Goal: Information Seeking & Learning: Understand process/instructions

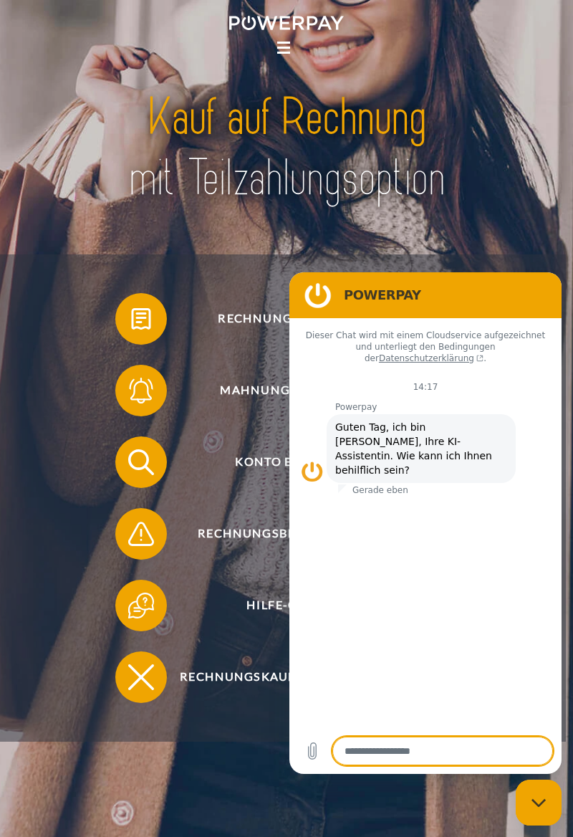
click at [309, 294] on figure at bounding box center [318, 295] width 29 height 29
click at [394, 276] on section "POWERPAY" at bounding box center [425, 295] width 272 height 46
click at [318, 298] on figure at bounding box center [318, 295] width 29 height 29
click at [262, 330] on span "Rechnung erhalten?" at bounding box center [293, 319] width 316 height 52
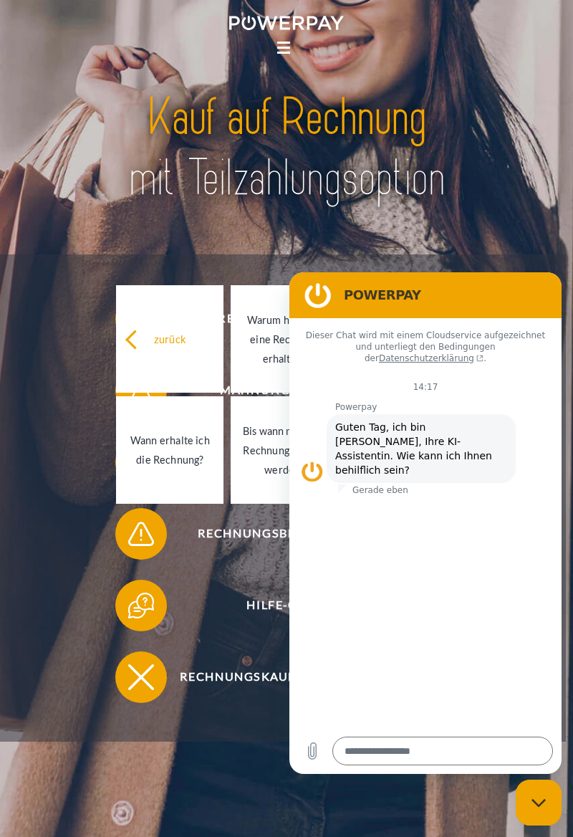
click at [540, 805] on icon "Messaging-Fenster schließen" at bounding box center [538, 802] width 15 height 9
type textarea "*"
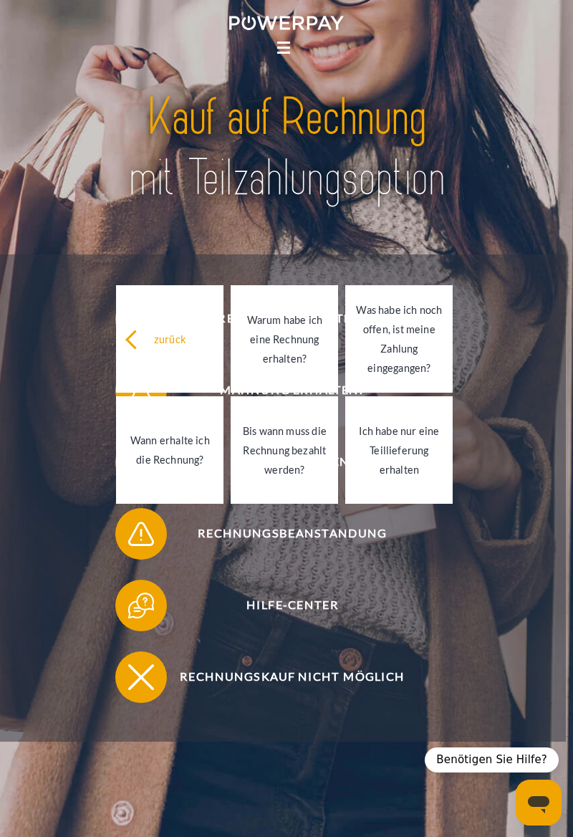
click at [414, 355] on div "Was habe ich noch offen, ist meine Zahlung eingegangen?" at bounding box center [399, 338] width 90 height 77
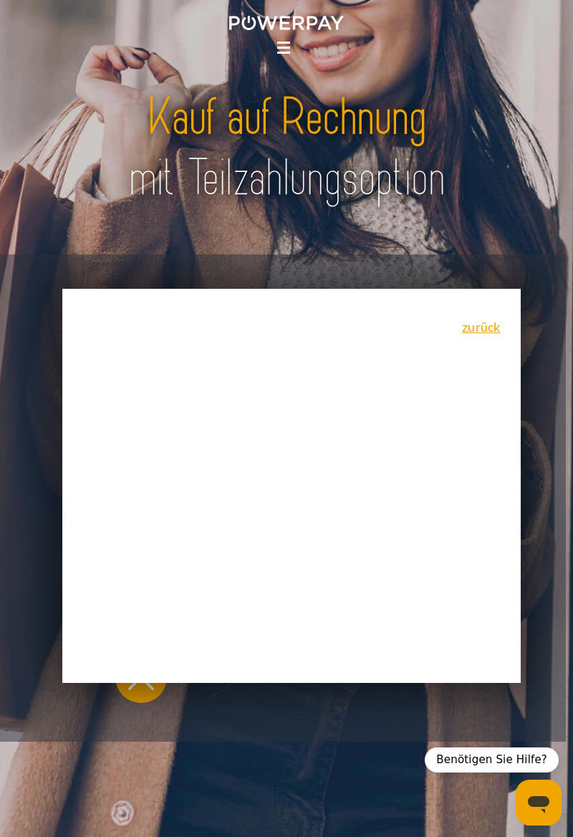
click at [473, 333] on link "zurück" at bounding box center [481, 326] width 38 height 13
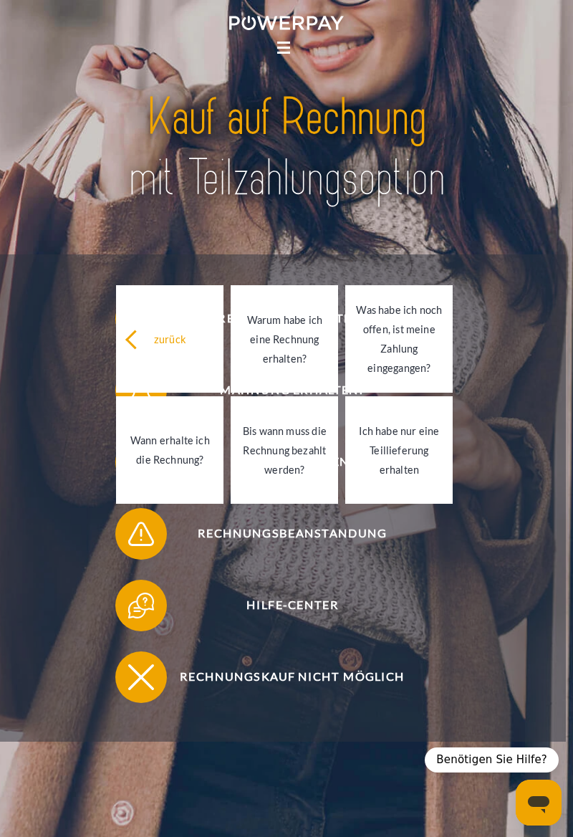
click at [308, 469] on div "Bis wann muss die Rechnung bezahlt werden?" at bounding box center [284, 449] width 90 height 58
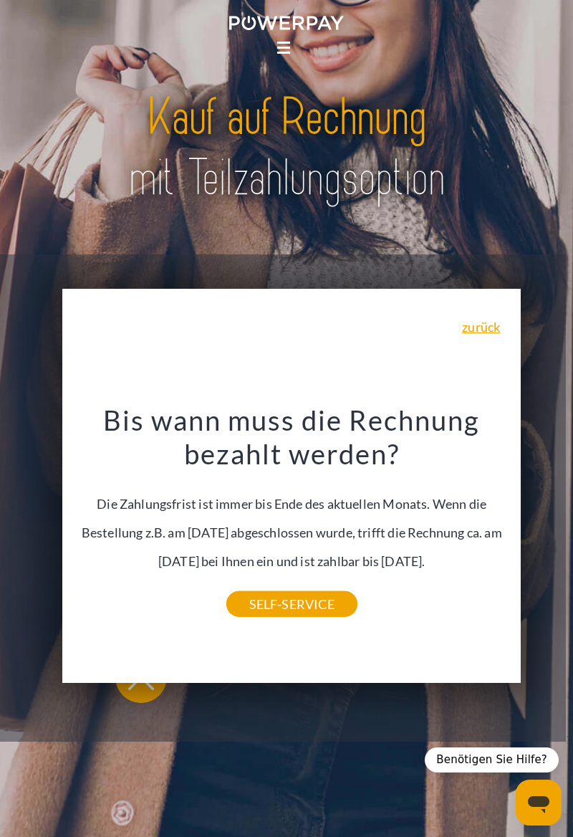
click at [477, 333] on link "zurück" at bounding box center [481, 326] width 38 height 13
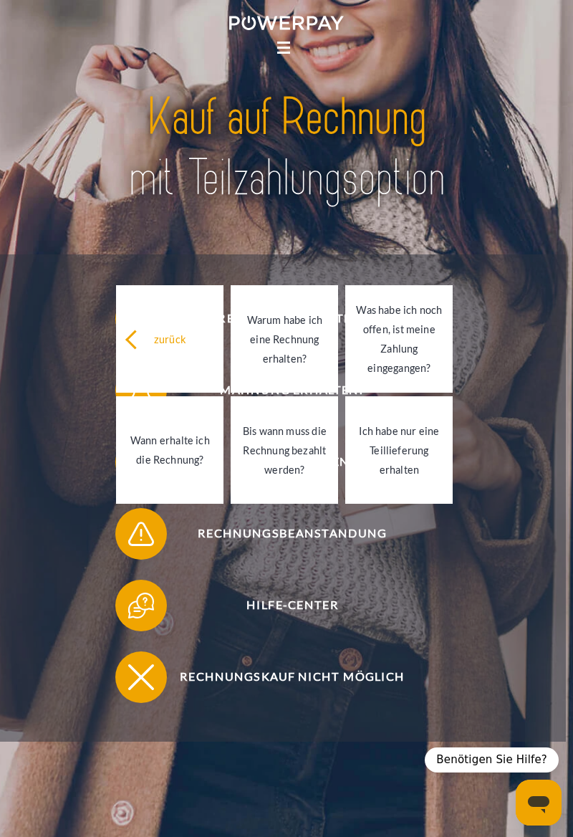
click at [297, 478] on div "Bis wann muss die Rechnung bezahlt werden?" at bounding box center [284, 449] width 90 height 58
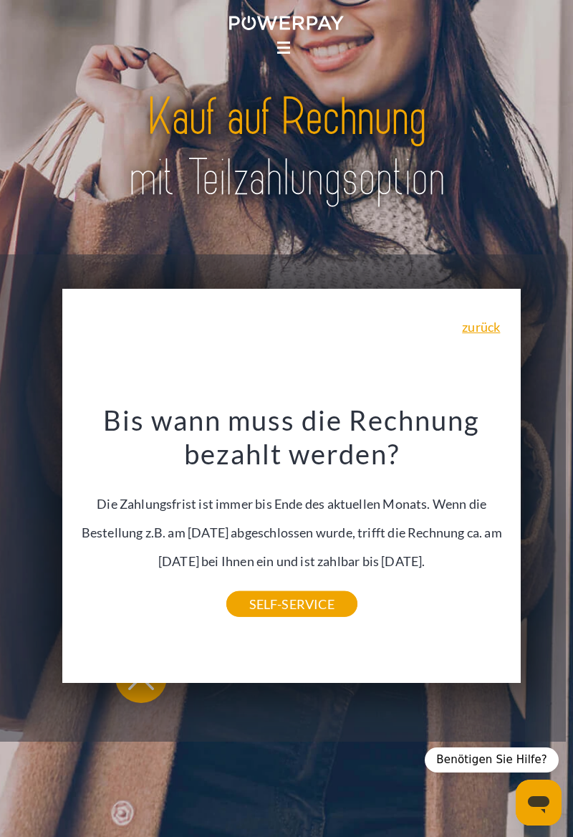
click at [284, 617] on link "SELF-SERVICE" at bounding box center [291, 604] width 131 height 26
